Goal: Find specific page/section: Find specific page/section

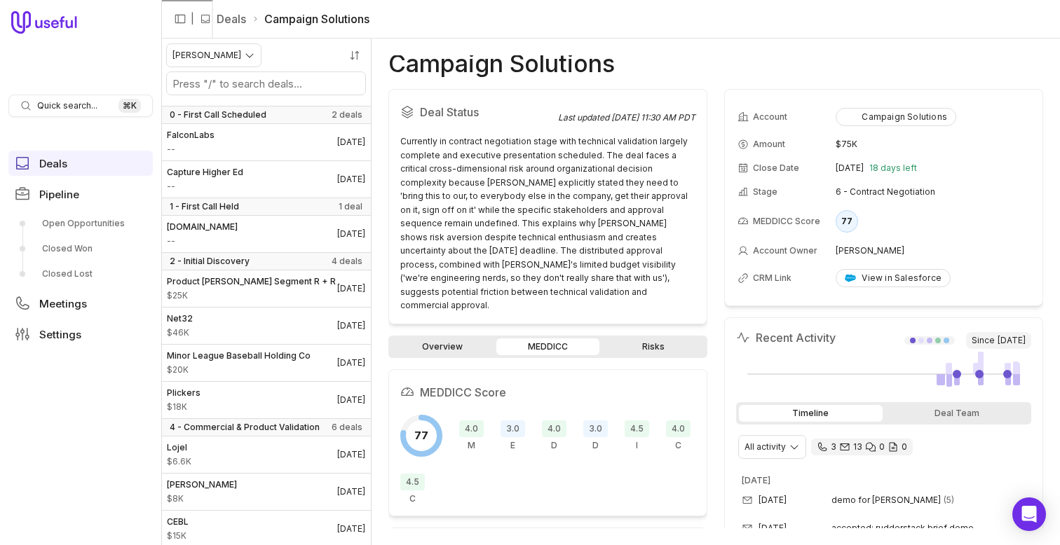
scroll to position [157, 0]
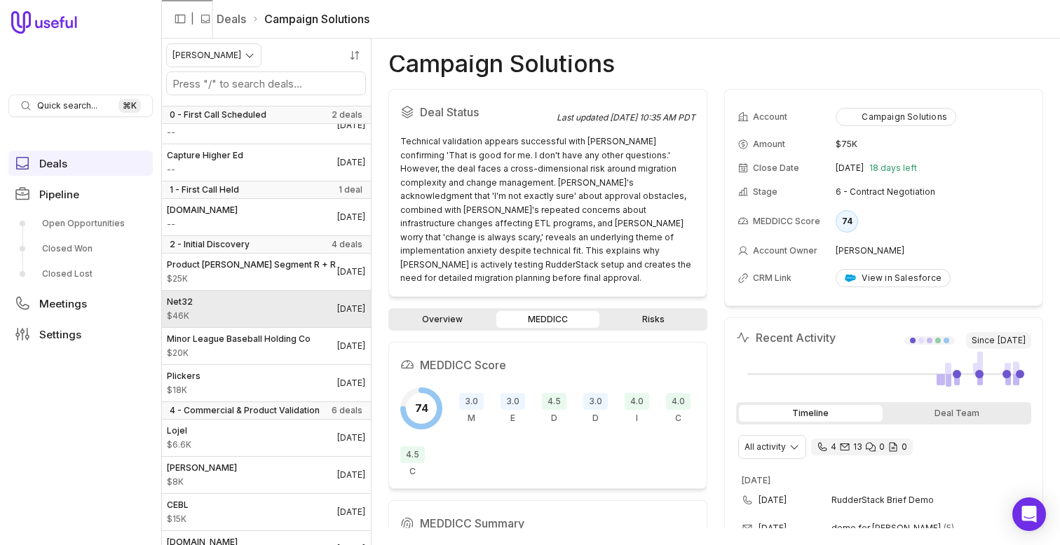
scroll to position [206, 0]
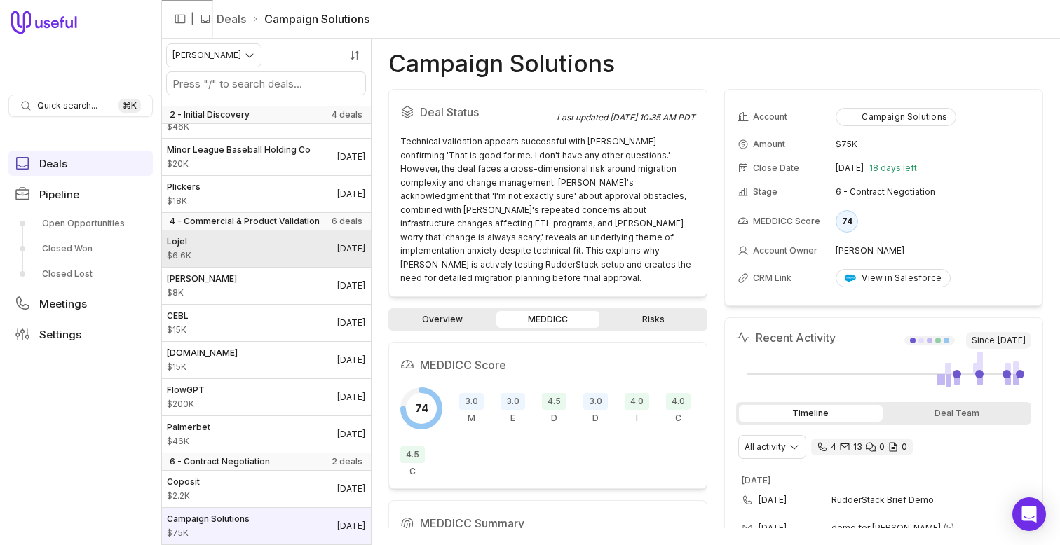
click at [226, 264] on link "Lojel $6.6K Sep 11, 2025" at bounding box center [266, 249] width 210 height 36
